Goal: Navigation & Orientation: Find specific page/section

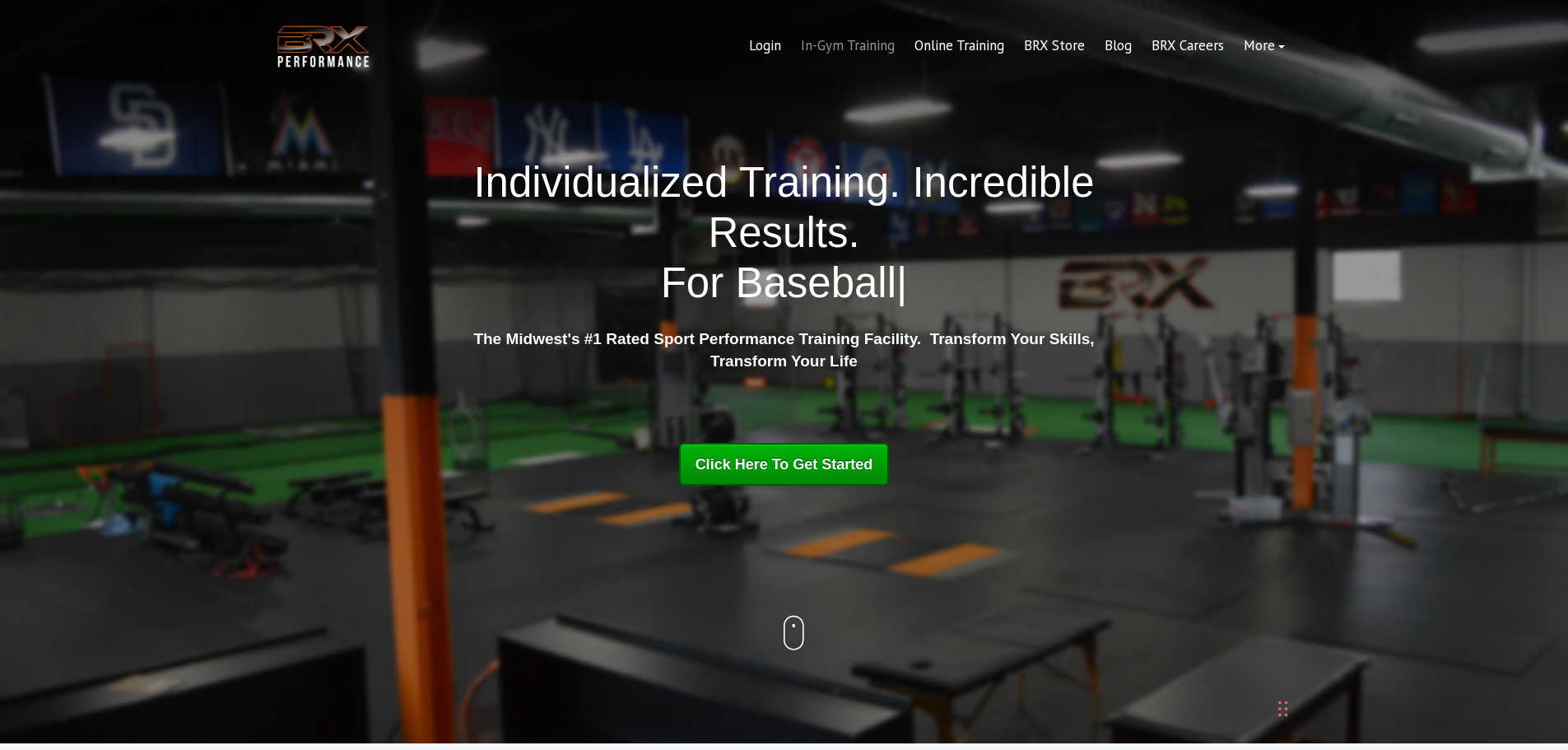
click at [830, 48] on link "In-Gym Training" at bounding box center [847, 45] width 113 height 40
